Goal: Task Accomplishment & Management: Manage account settings

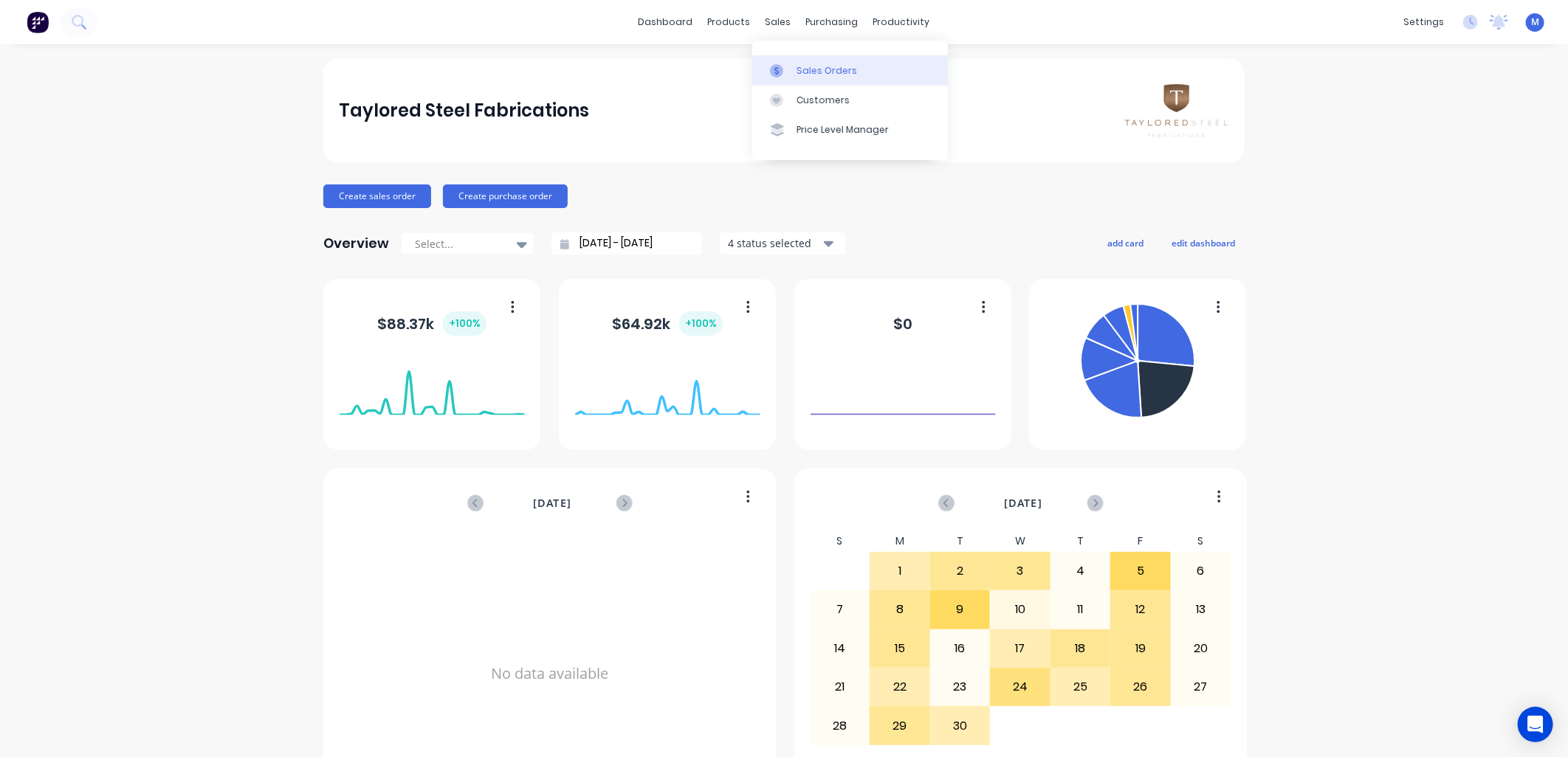
click at [783, 66] on icon at bounding box center [776, 71] width 14 height 14
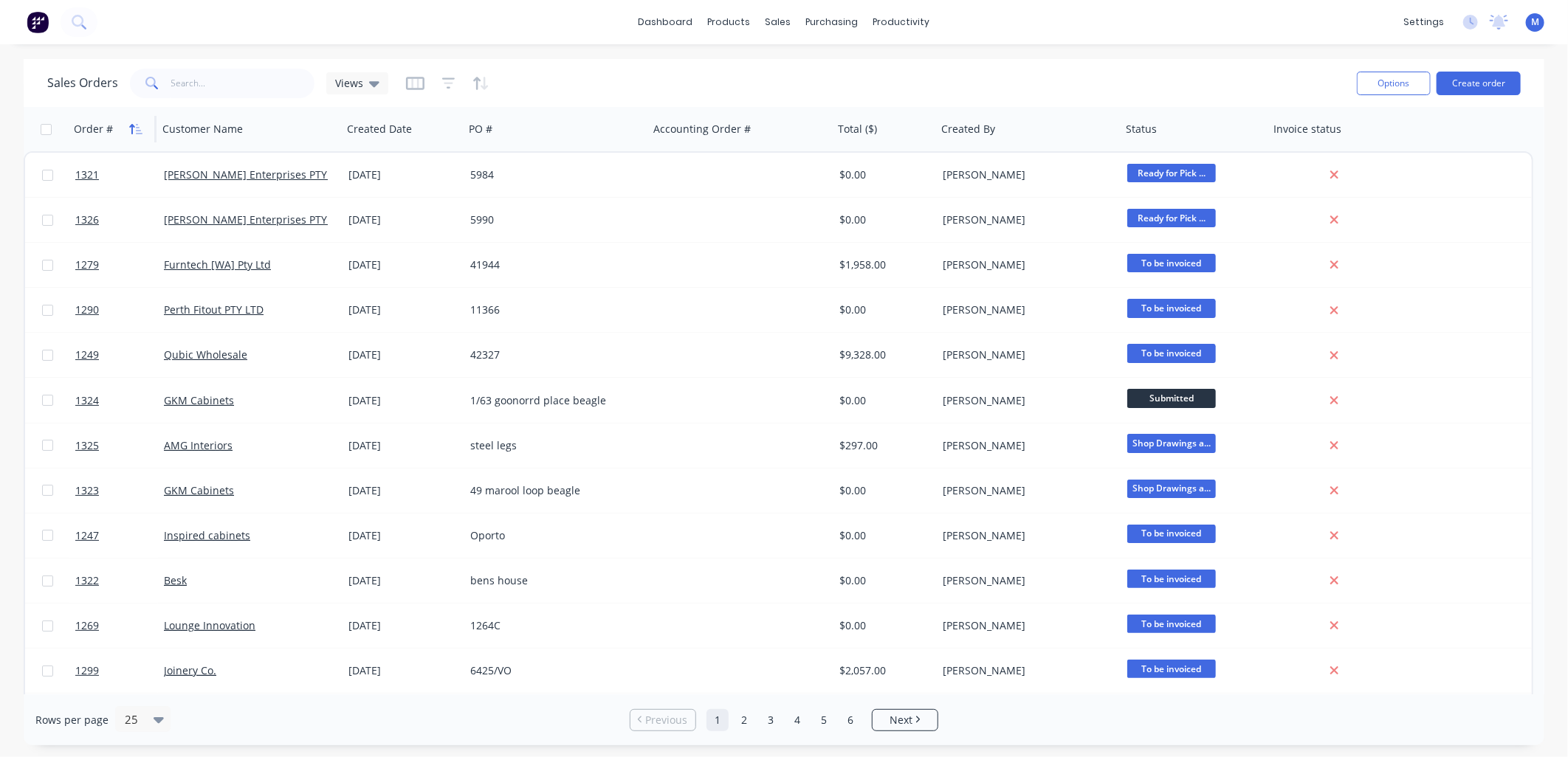
click at [137, 125] on icon "button" at bounding box center [135, 129] width 14 height 12
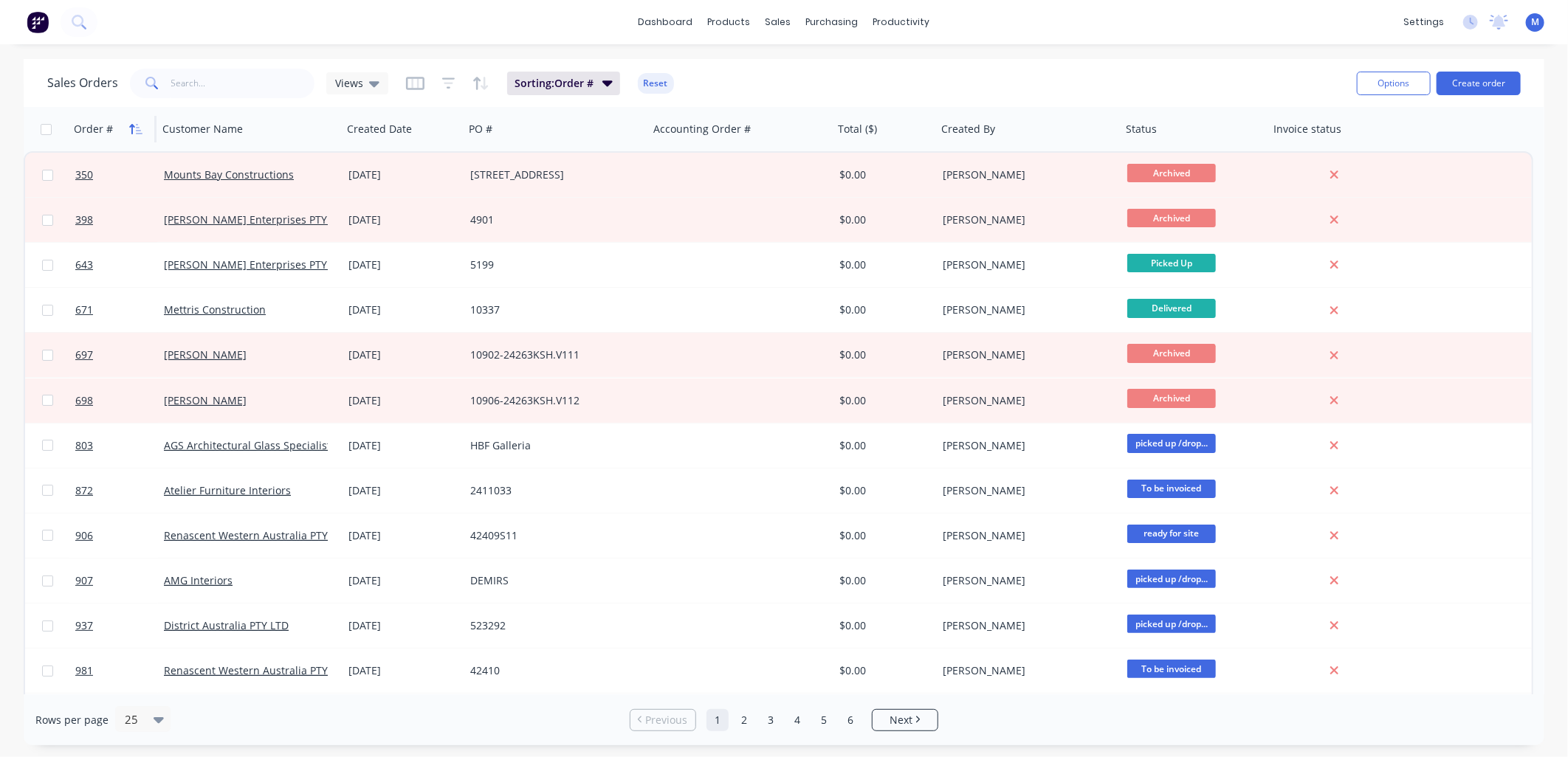
click at [135, 128] on icon "button" at bounding box center [138, 128] width 6 height 10
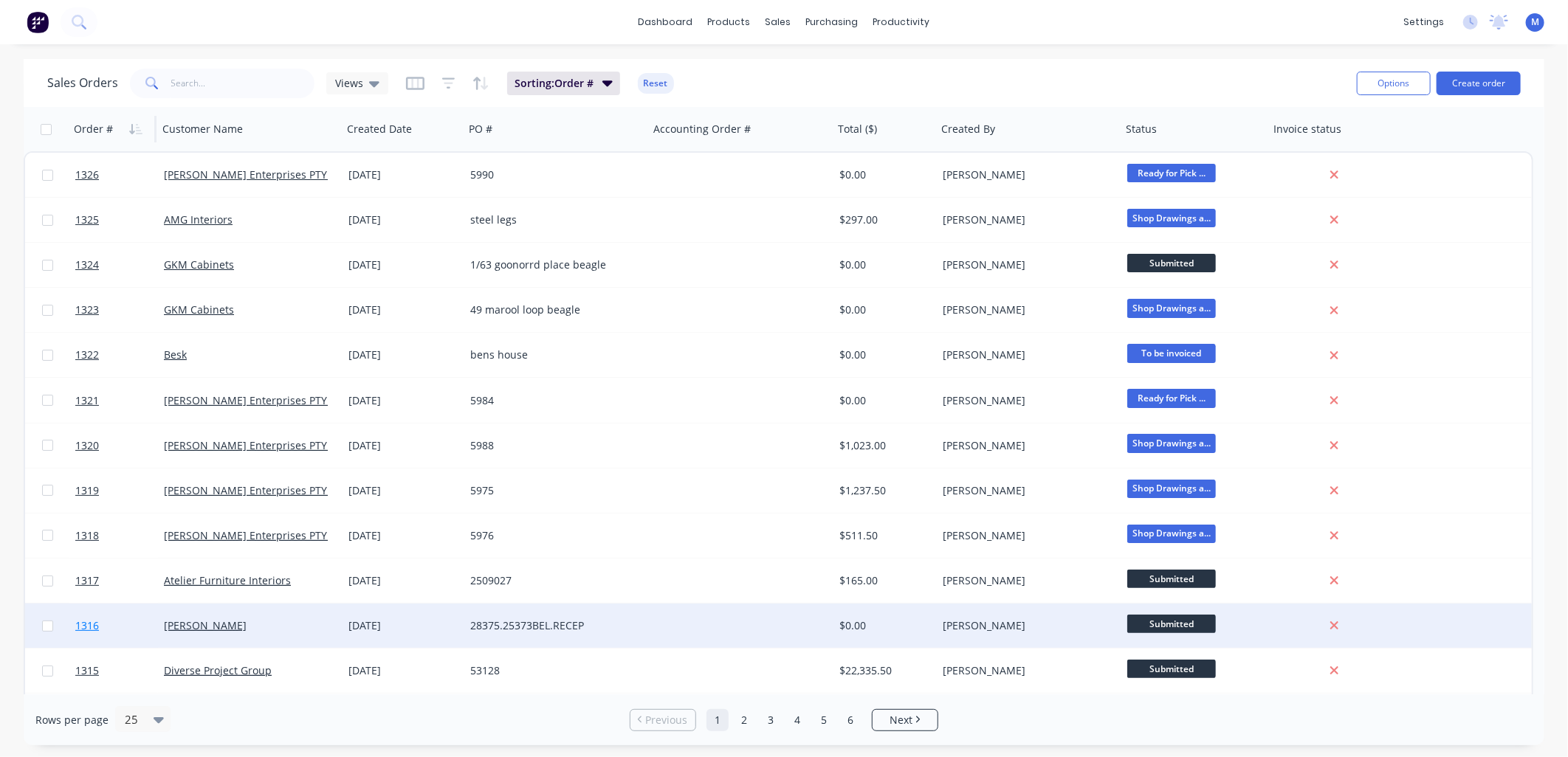
click at [95, 617] on link "1316" at bounding box center [119, 625] width 88 height 45
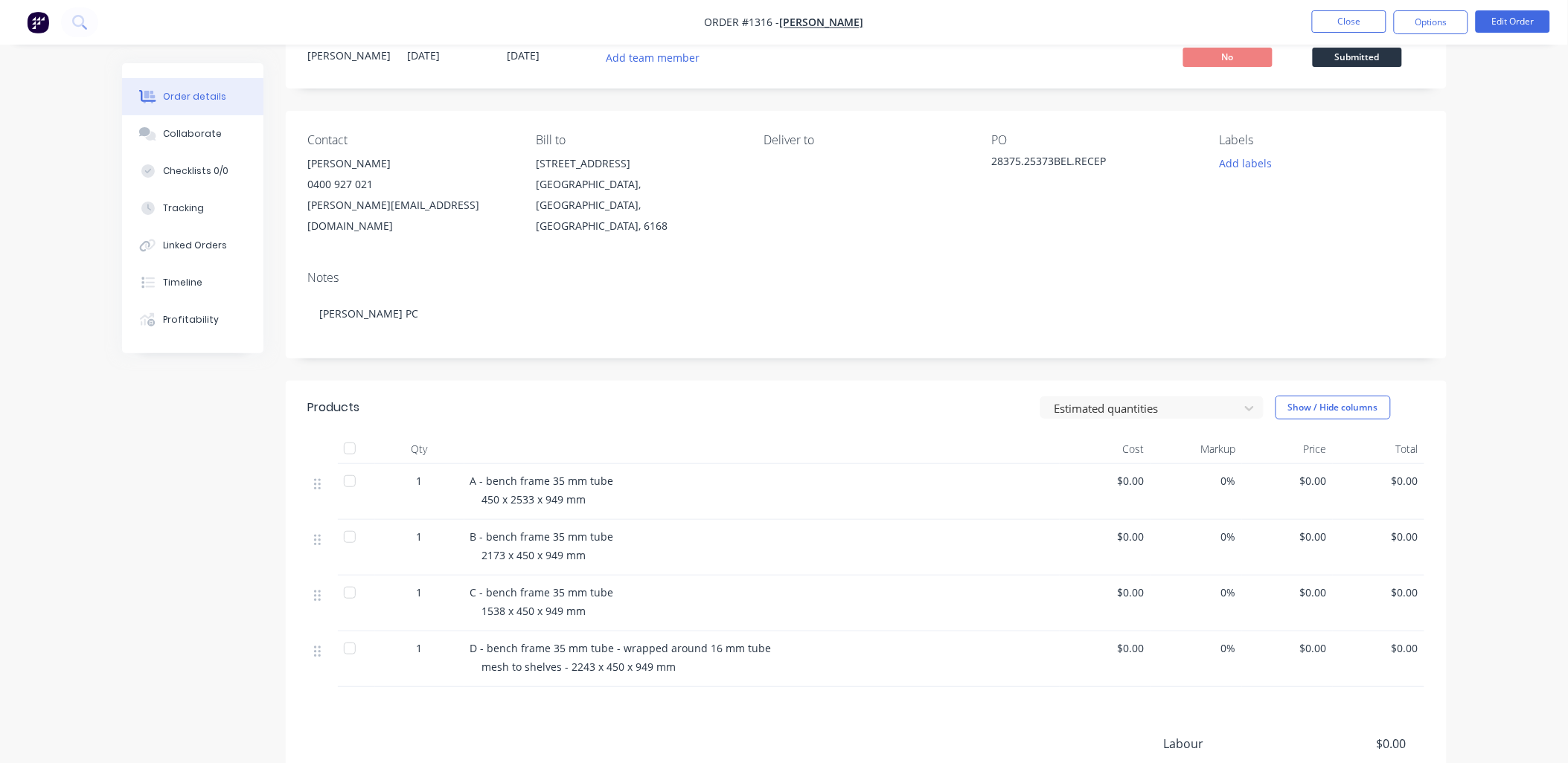
scroll to position [82, 0]
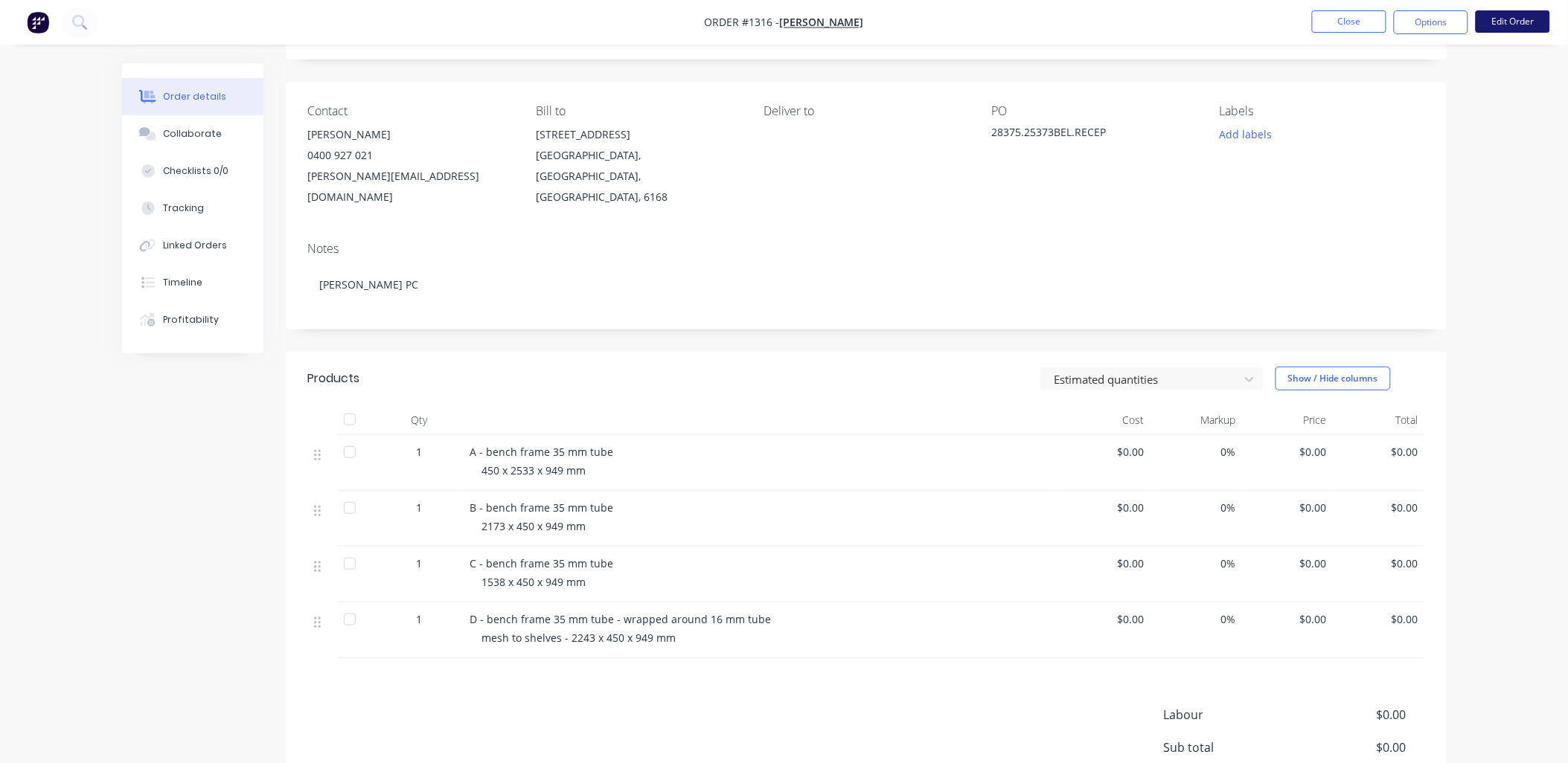
click at [1508, 21] on button "Edit Order" at bounding box center [1513, 21] width 74 height 22
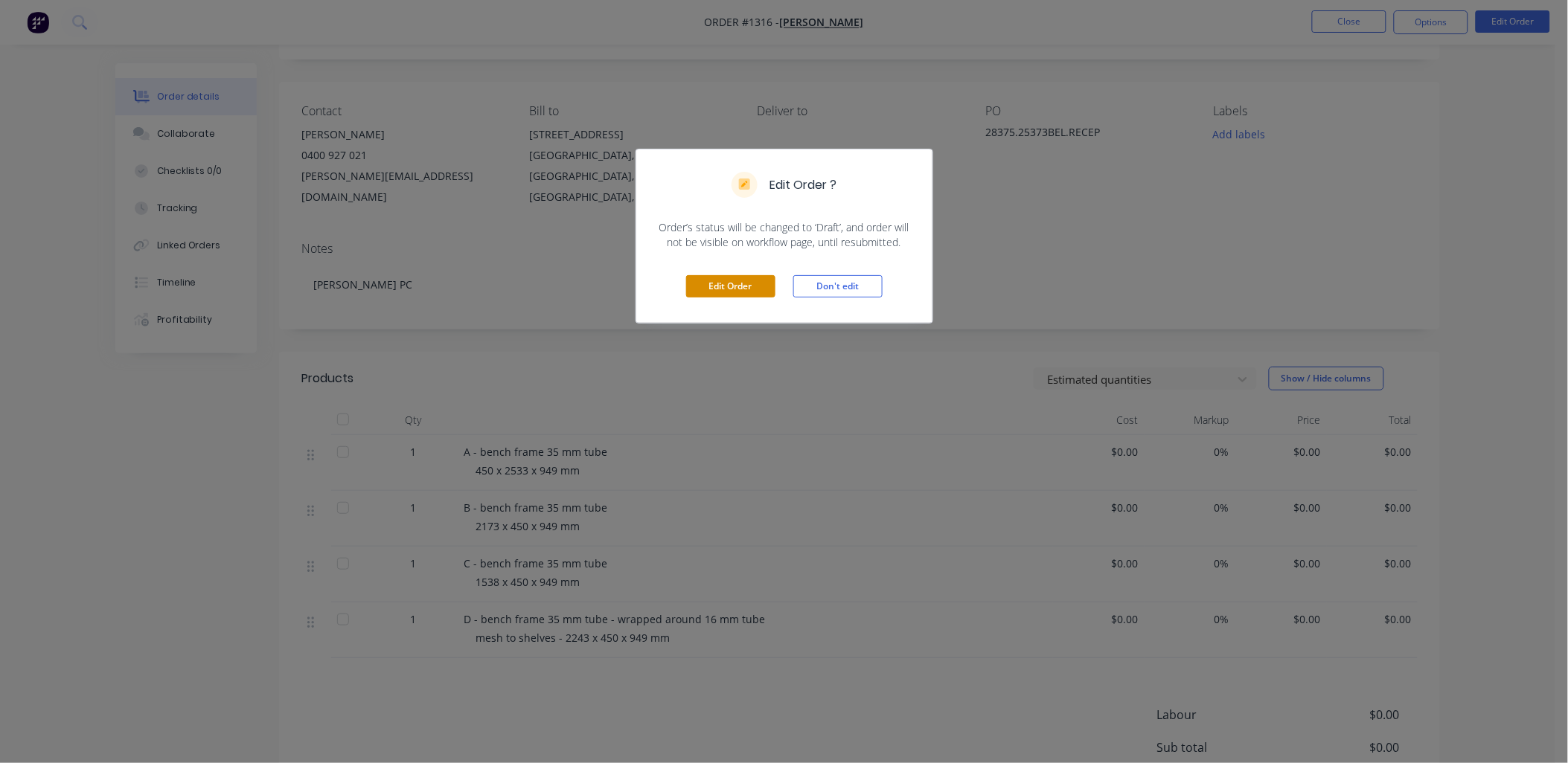
click at [753, 283] on button "Edit Order" at bounding box center [730, 287] width 89 height 22
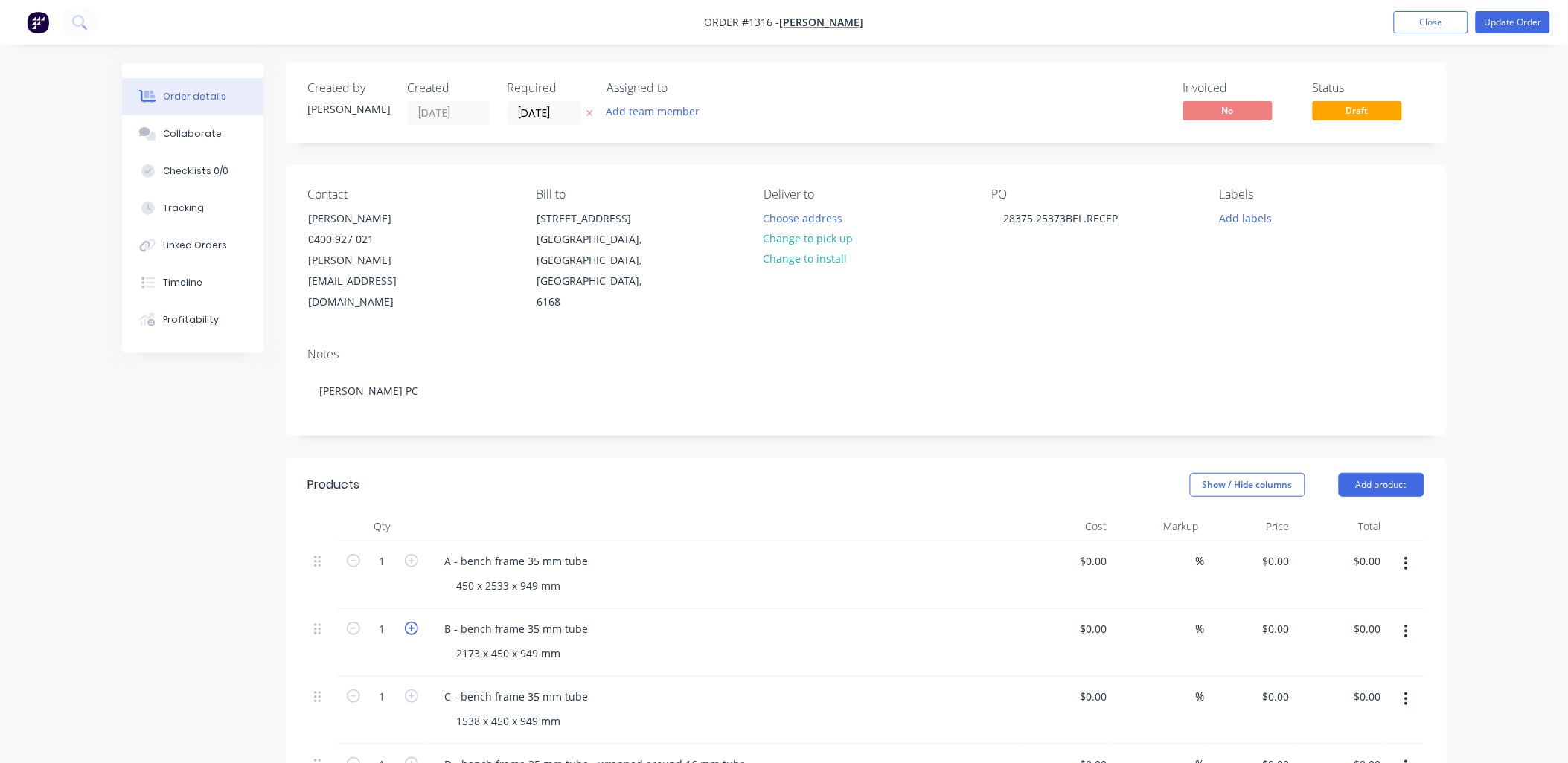
click at [408, 622] on icon "button" at bounding box center [411, 628] width 14 height 14
type input "2"
click at [1345, 474] on button "Add product" at bounding box center [1381, 485] width 85 height 24
click at [1334, 541] on div "Basic product" at bounding box center [1354, 552] width 115 height 22
click at [1365, 474] on button "Add product" at bounding box center [1381, 485] width 85 height 24
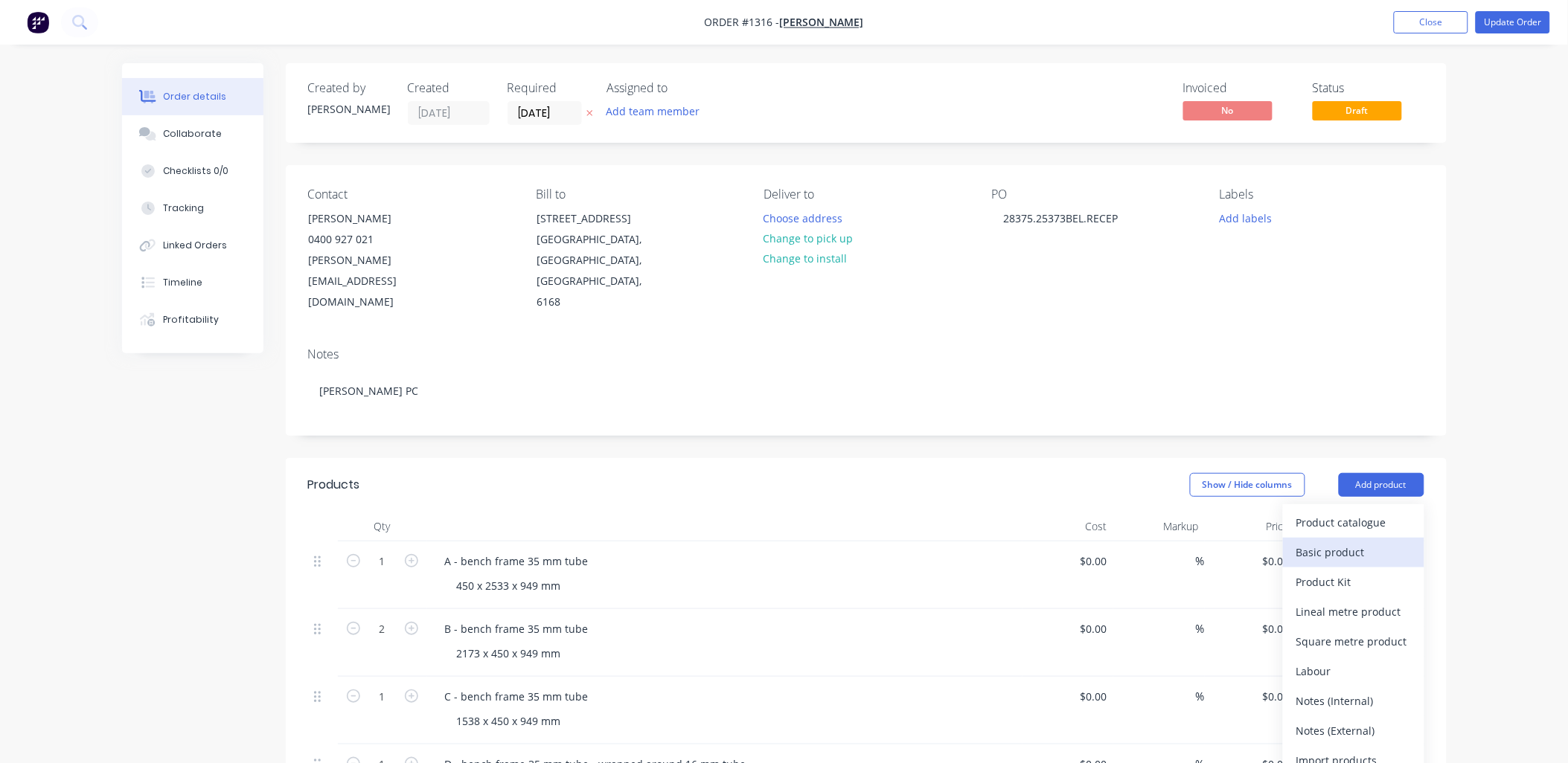
click at [1346, 541] on div "Basic product" at bounding box center [1354, 552] width 115 height 22
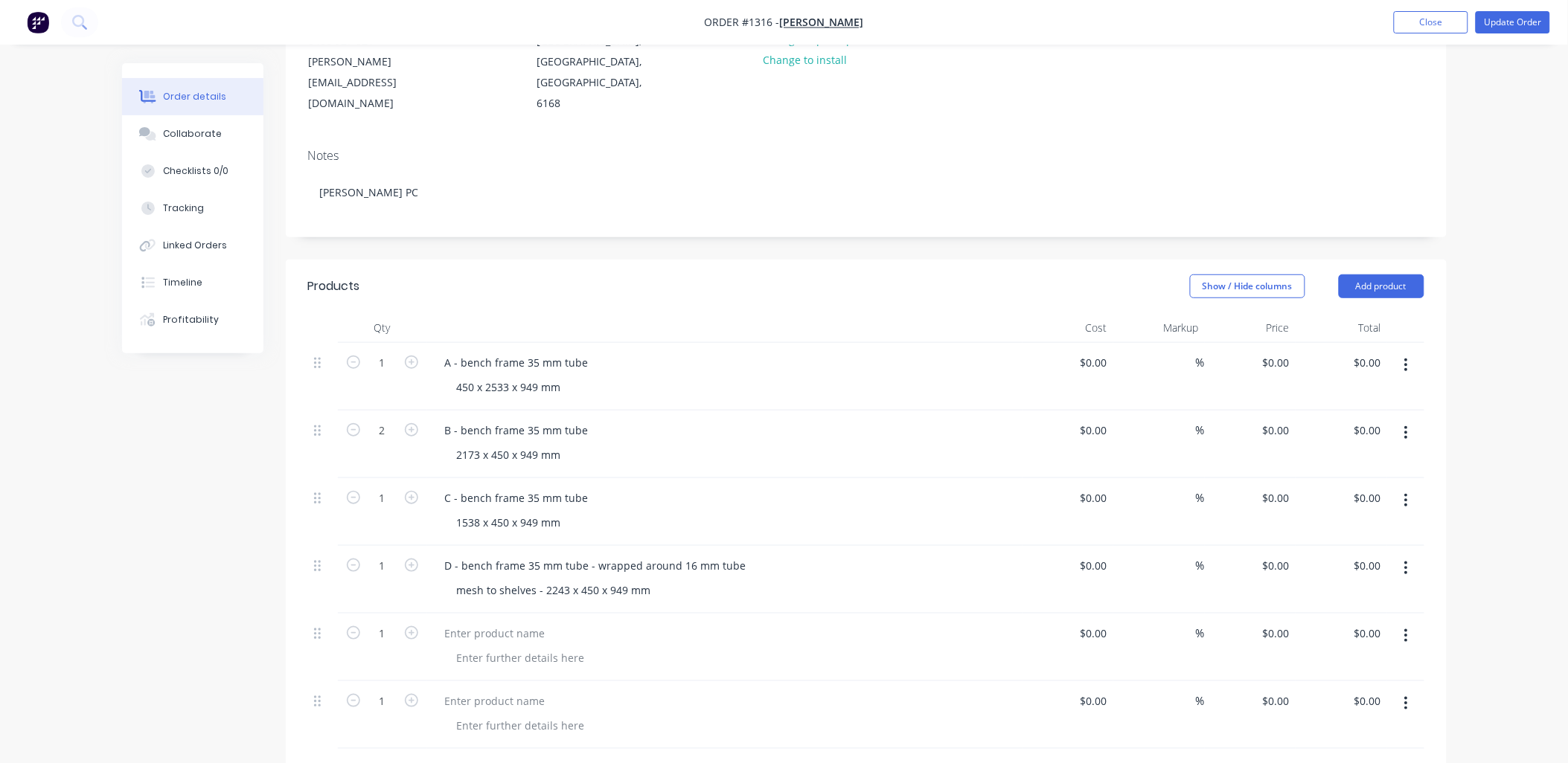
scroll to position [247, 0]
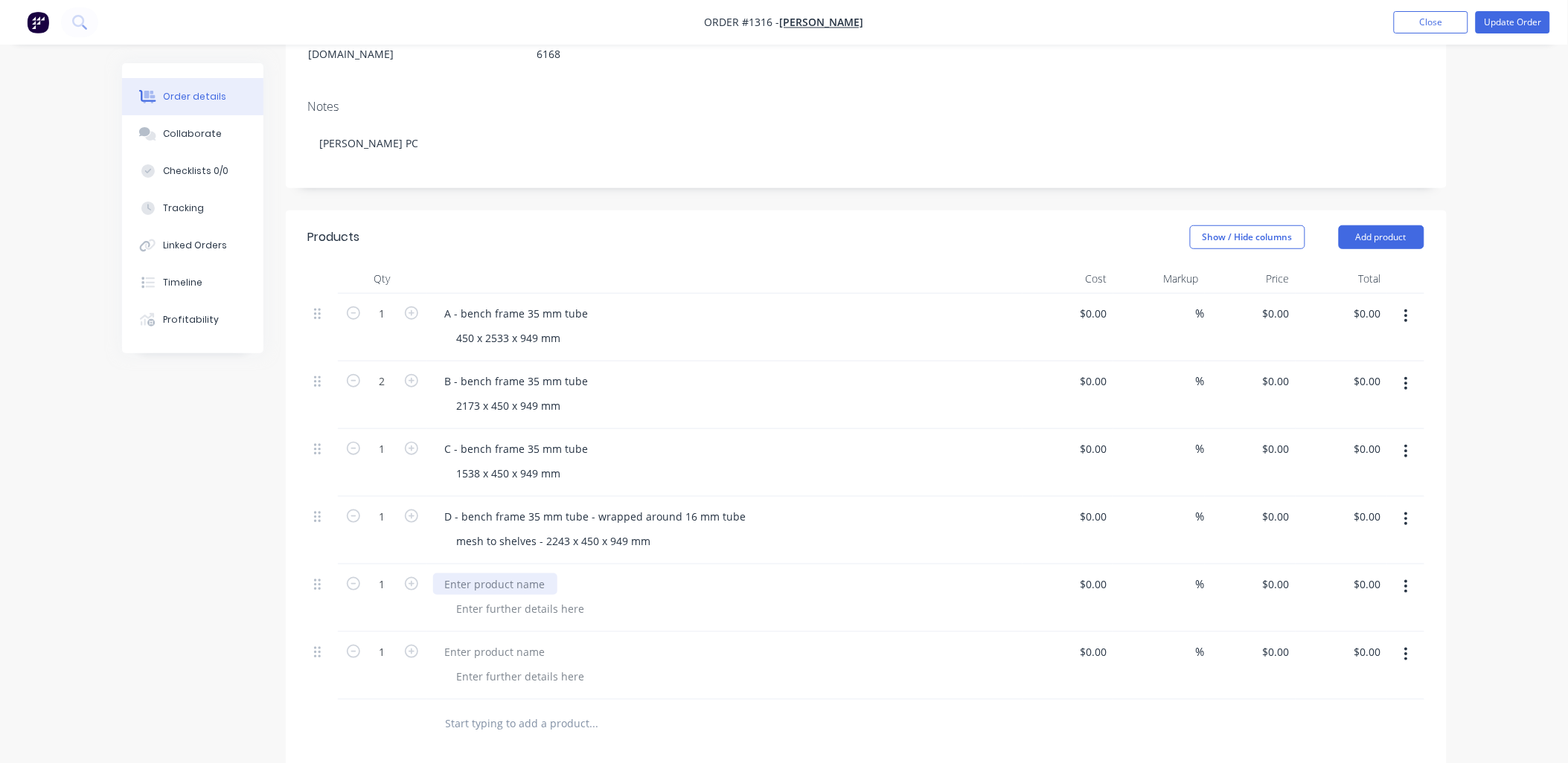
click at [463, 573] on div at bounding box center [496, 584] width 125 height 22
click at [488, 598] on div at bounding box center [521, 609] width 152 height 22
click at [576, 573] on div "E - Upper frame with mesh" at bounding box center [512, 584] width 159 height 22
click at [532, 598] on div at bounding box center [521, 609] width 152 height 22
click at [576, 598] on div at bounding box center [521, 609] width 152 height 22
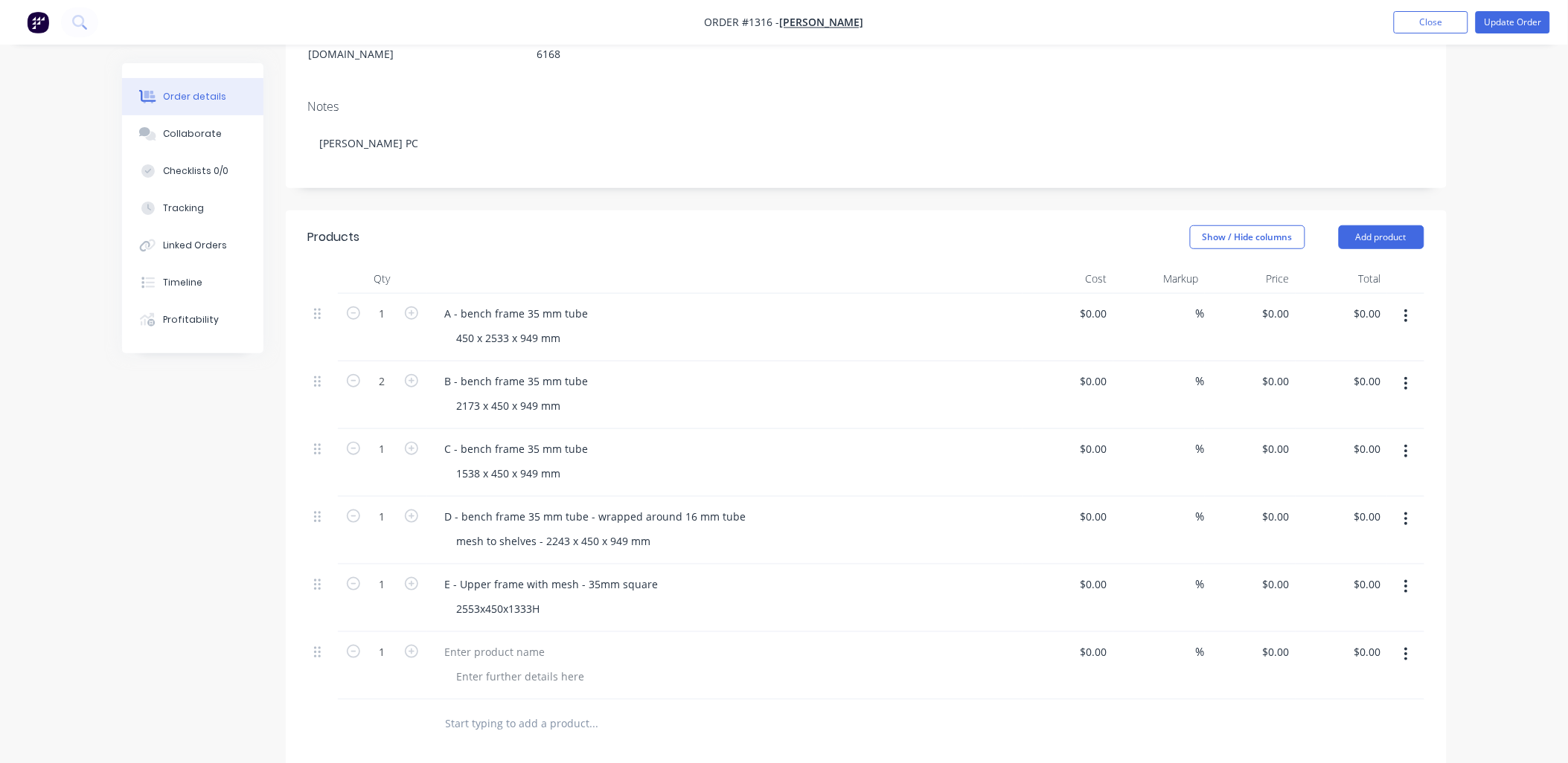
click at [684, 598] on div "2553x450x1333H" at bounding box center [731, 609] width 572 height 22
click at [510, 641] on div at bounding box center [496, 652] width 125 height 22
click at [544, 666] on div at bounding box center [521, 677] width 152 height 22
click at [538, 666] on div at bounding box center [521, 677] width 152 height 22
click at [727, 666] on div "1538x450x1333H" at bounding box center [731, 677] width 572 height 22
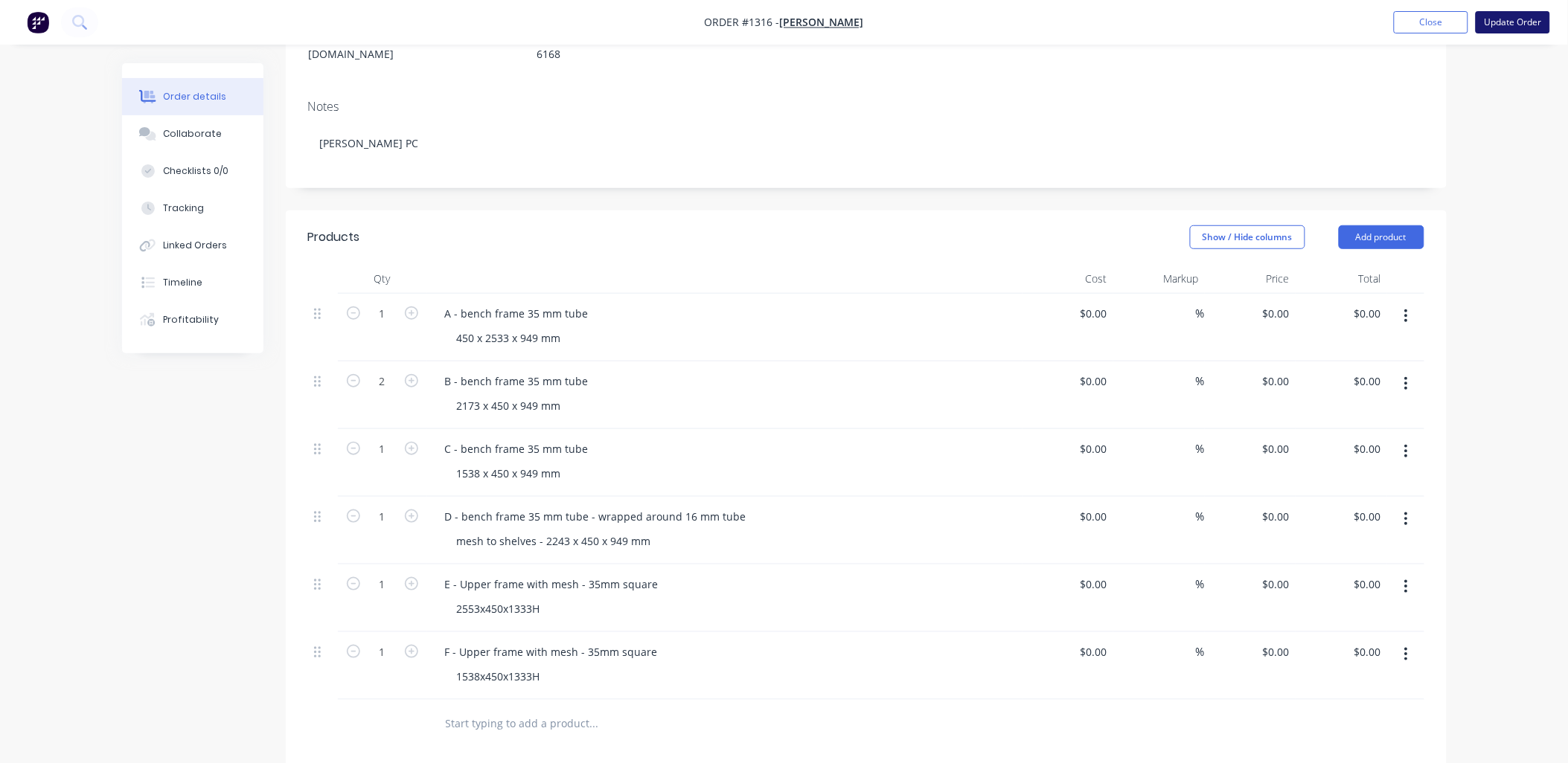
click at [1514, 24] on button "Update Order" at bounding box center [1513, 22] width 74 height 22
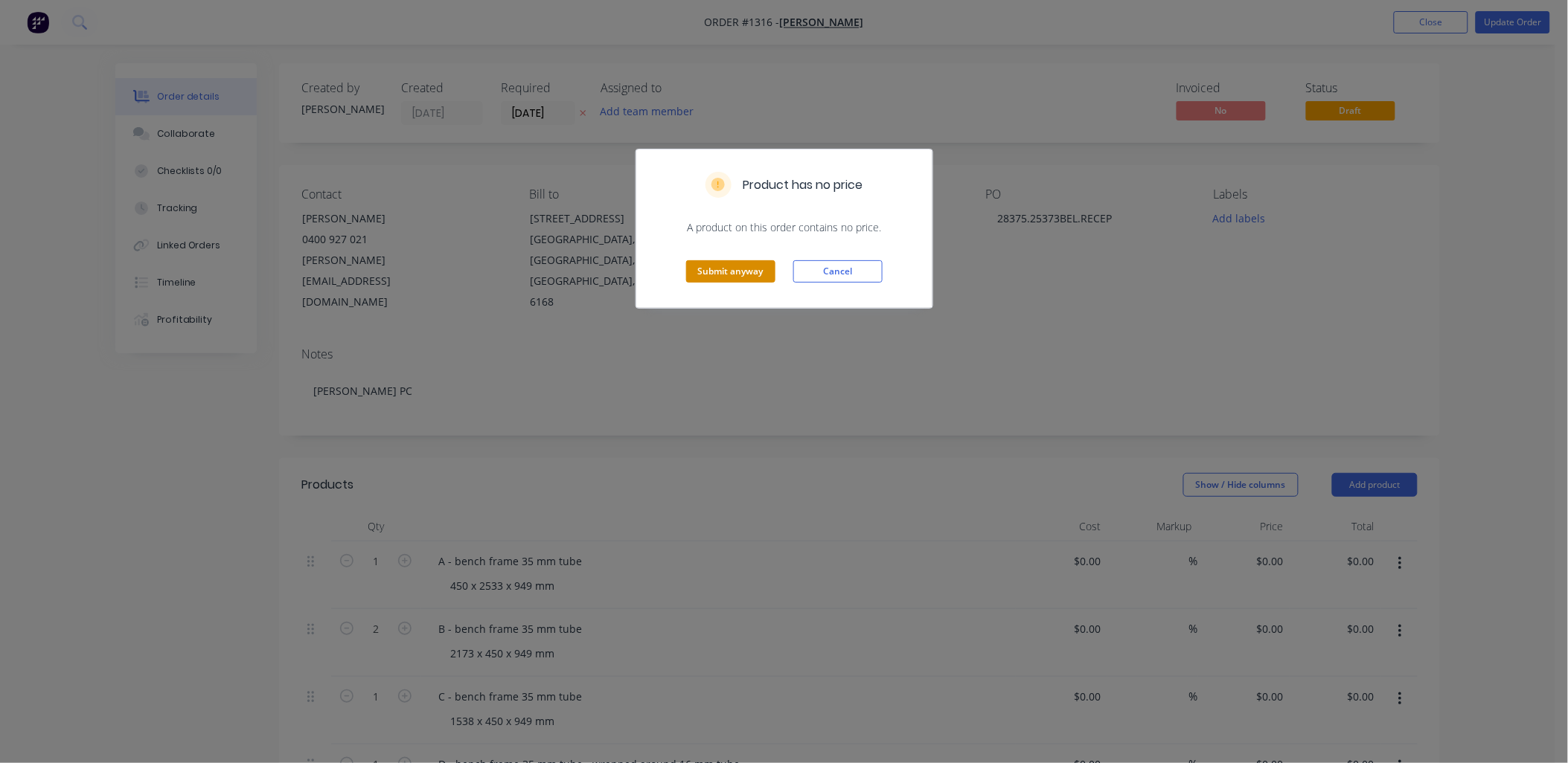
click at [757, 270] on button "Submit anyway" at bounding box center [730, 271] width 89 height 22
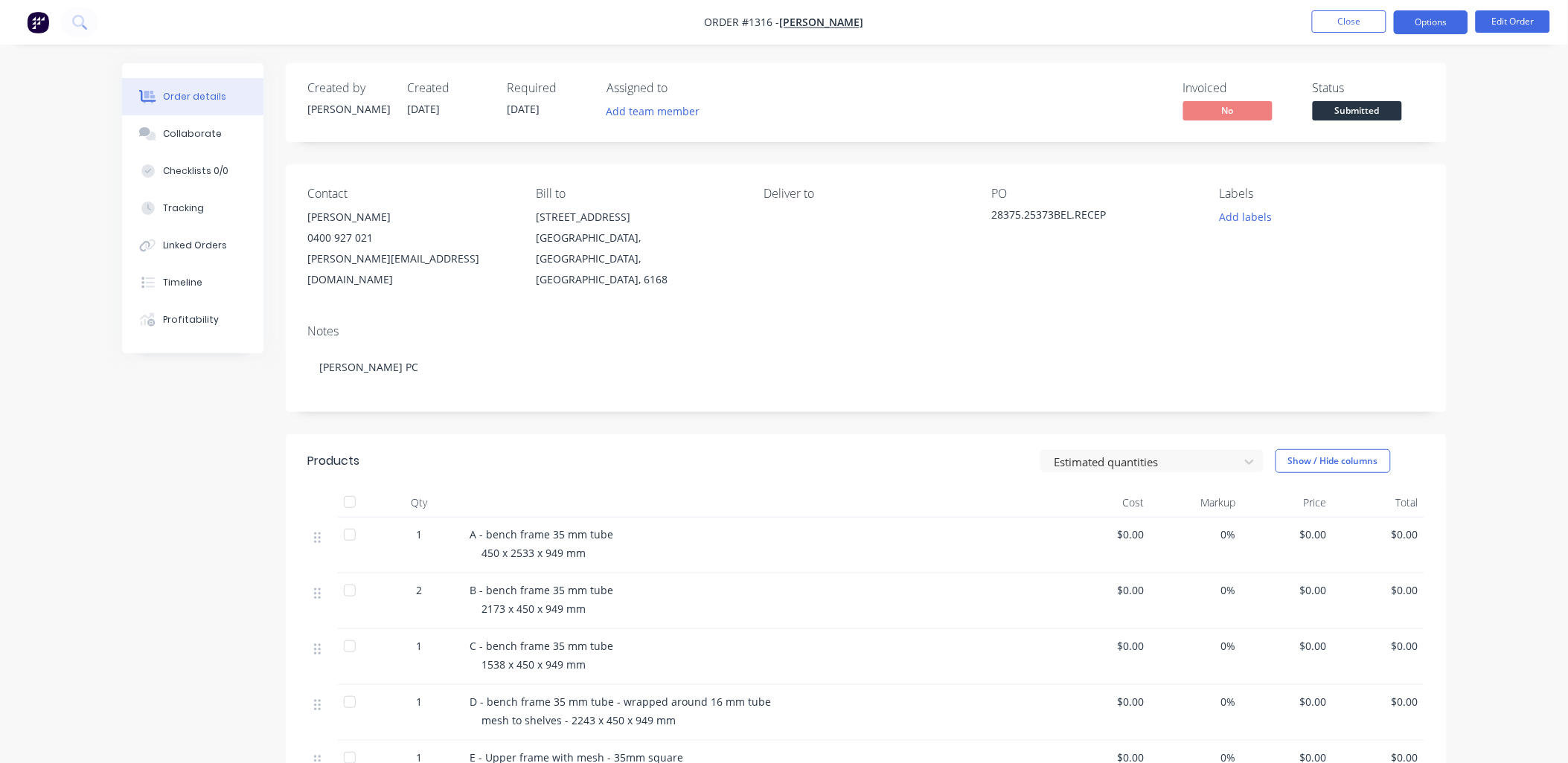
click at [1437, 27] on button "Options" at bounding box center [1431, 22] width 74 height 24
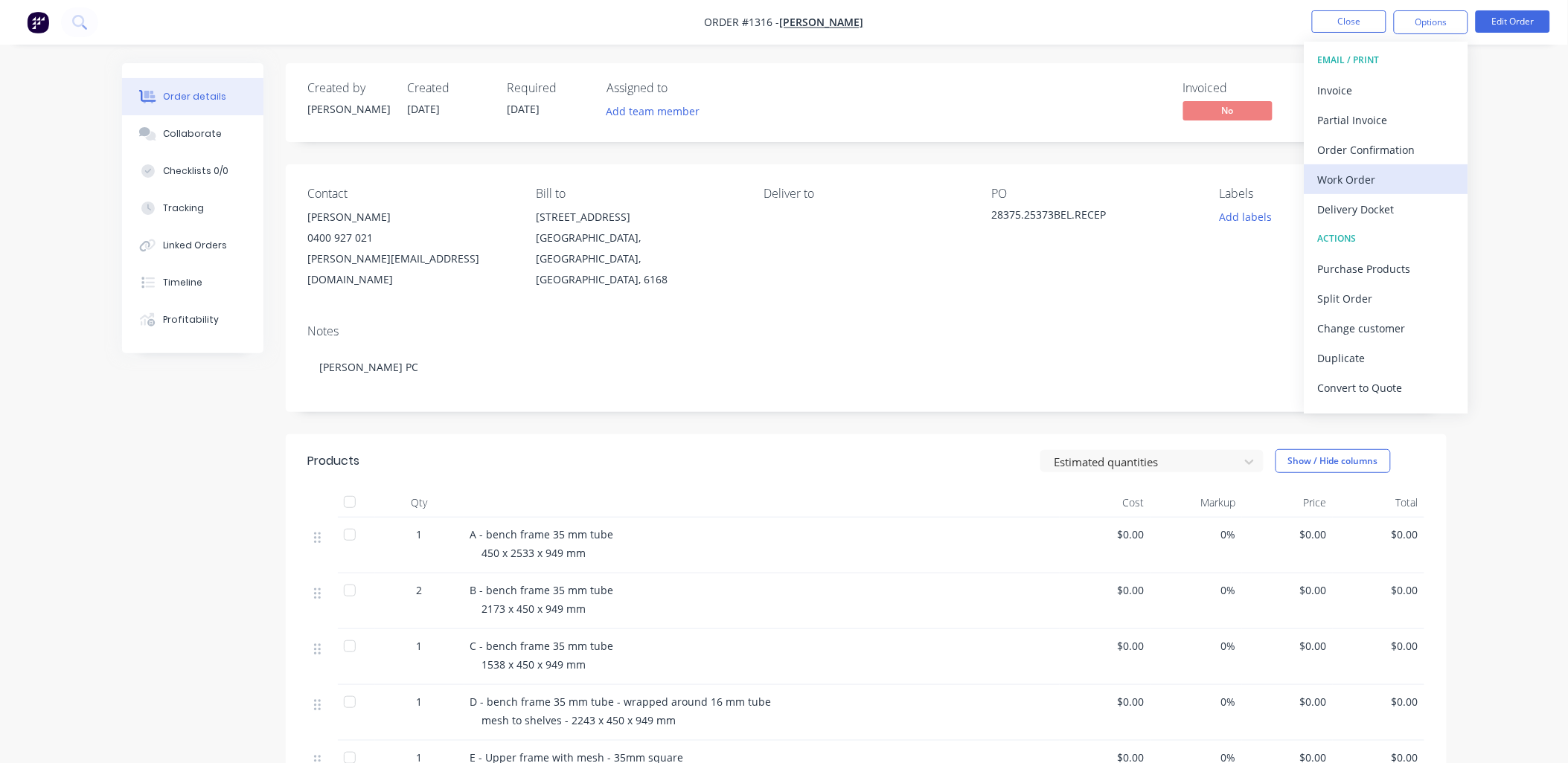
click at [1350, 177] on div "Work Order" at bounding box center [1386, 180] width 137 height 22
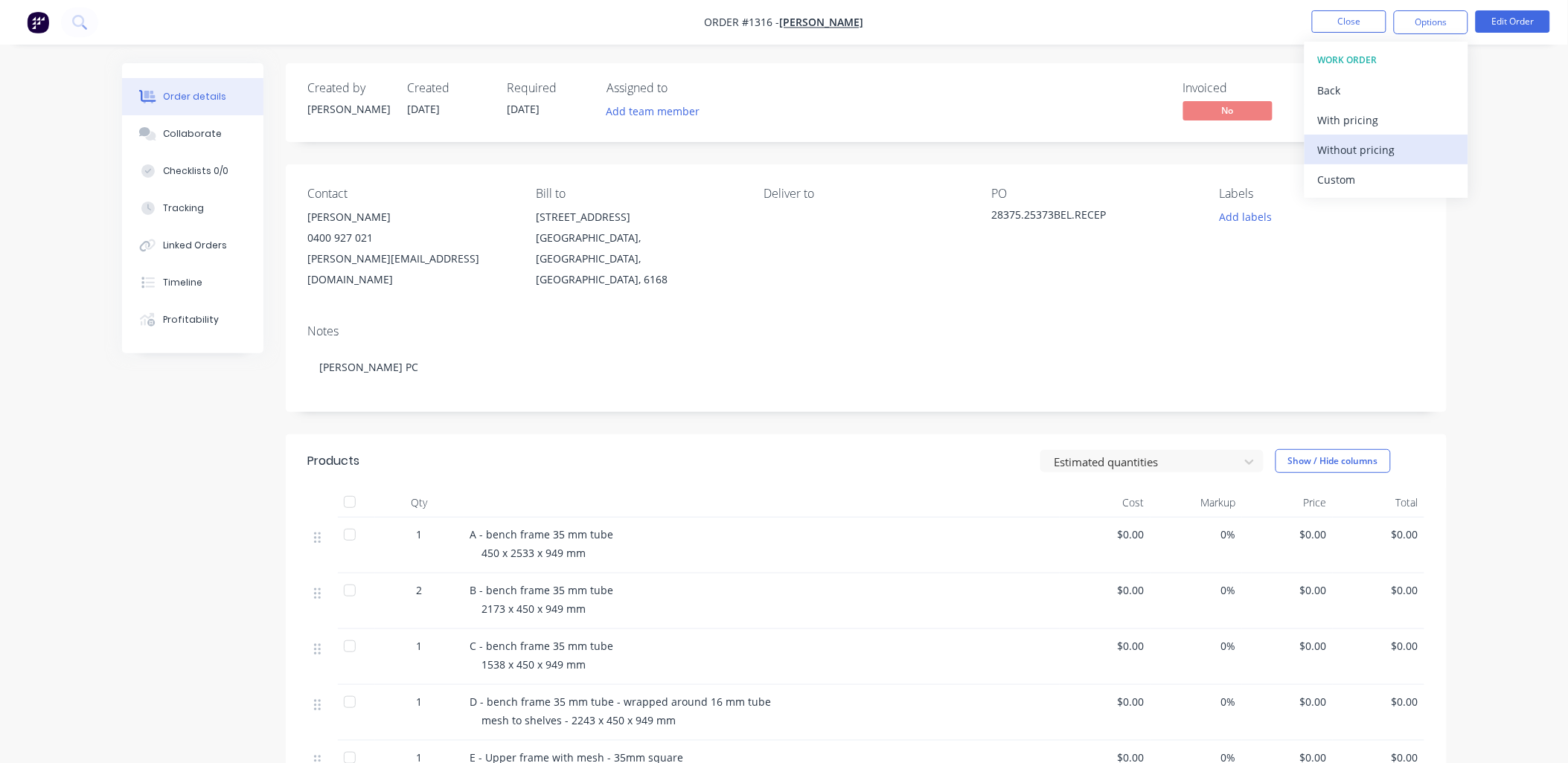
click at [1354, 146] on div "Without pricing" at bounding box center [1386, 150] width 137 height 22
